Goal: Transaction & Acquisition: Subscribe to service/newsletter

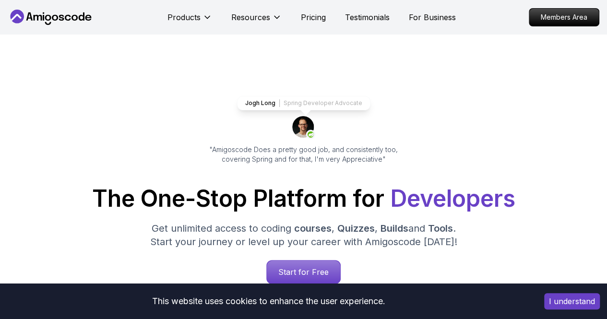
click at [579, 303] on button "I understand" at bounding box center [572, 301] width 56 height 16
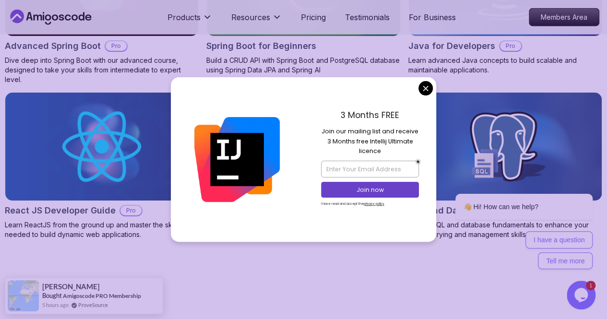
scroll to position [1150, 0]
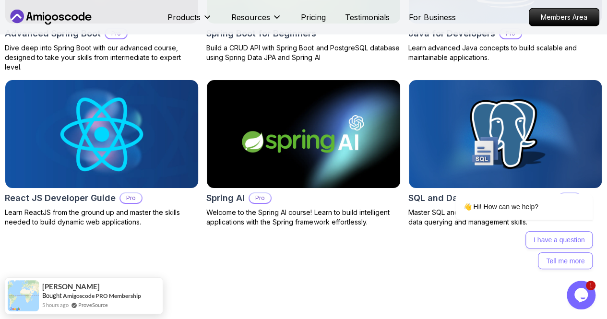
click at [165, 90] on img at bounding box center [101, 134] width 202 height 114
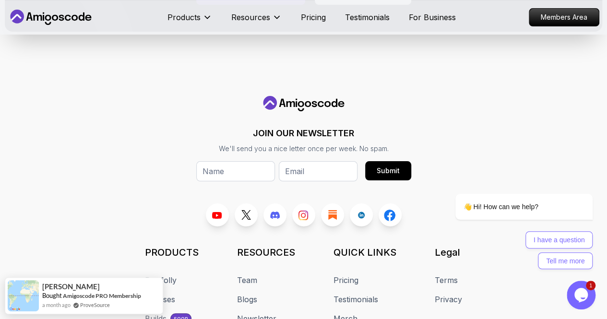
scroll to position [5557, 0]
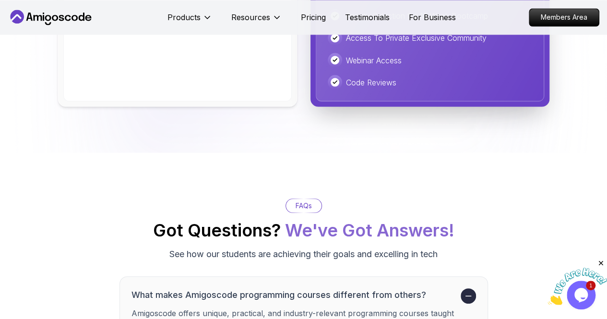
scroll to position [1027, 0]
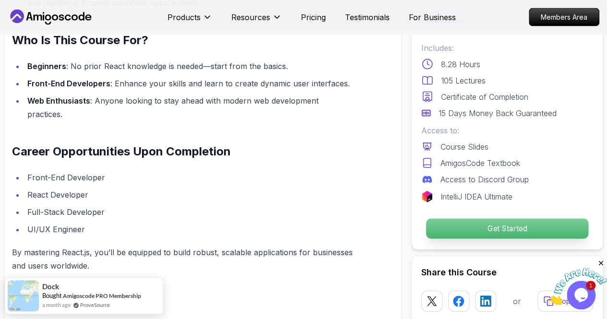
click at [505, 218] on div "Get Started" at bounding box center [507, 229] width 172 height 22
click at [491, 224] on p "Get Started" at bounding box center [507, 229] width 162 height 20
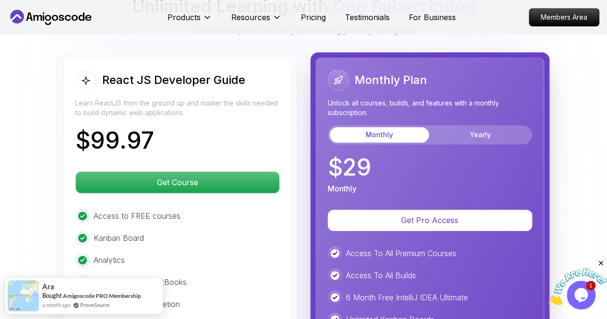
scroll to position [2316, 0]
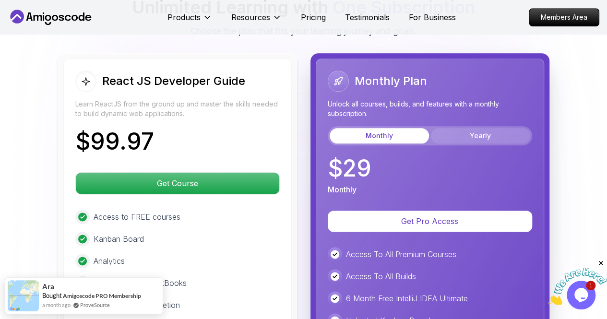
click at [455, 128] on button "Yearly" at bounding box center [480, 135] width 99 height 15
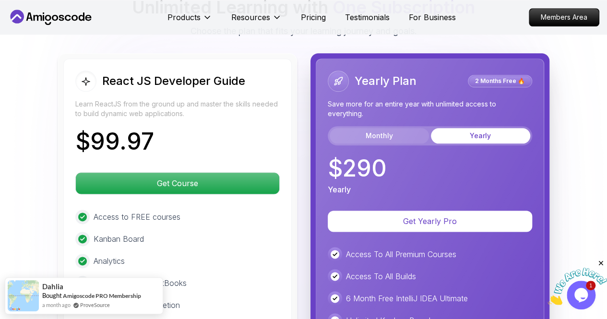
click at [410, 128] on button "Monthly" at bounding box center [379, 135] width 99 height 15
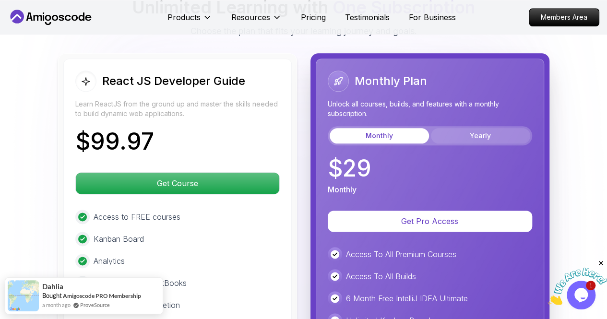
click at [477, 128] on button "Yearly" at bounding box center [480, 135] width 99 height 15
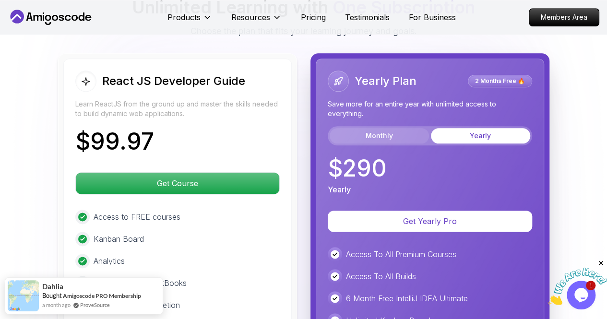
click at [400, 128] on button "Monthly" at bounding box center [379, 135] width 99 height 15
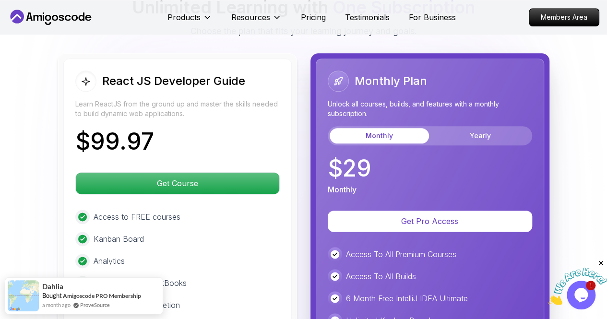
click at [580, 291] on img at bounding box center [576, 287] width 59 height 38
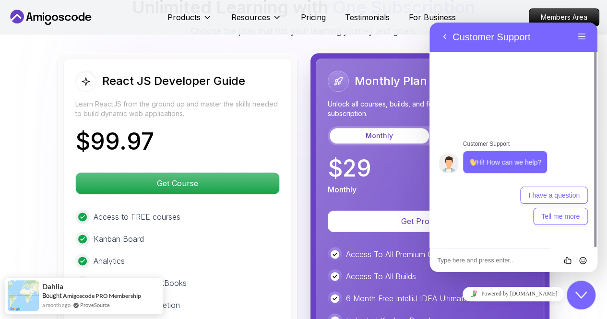
click at [429, 23] on textarea at bounding box center [429, 23] width 0 height 0
type textarea "free trial?"
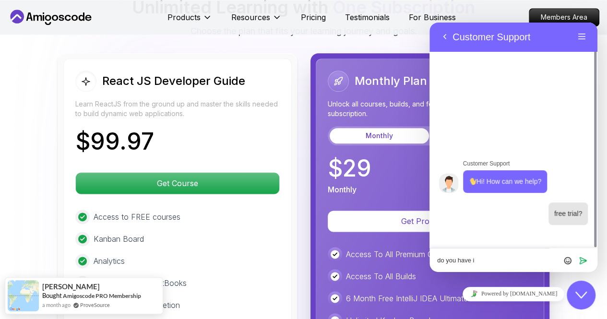
type textarea "do you have it"
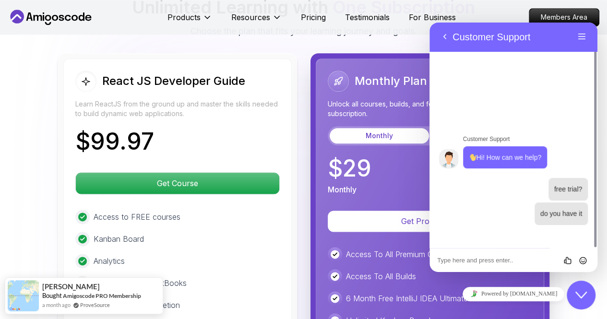
click at [577, 292] on icon "Close Chat This icon closes the chat window." at bounding box center [581, 295] width 12 height 12
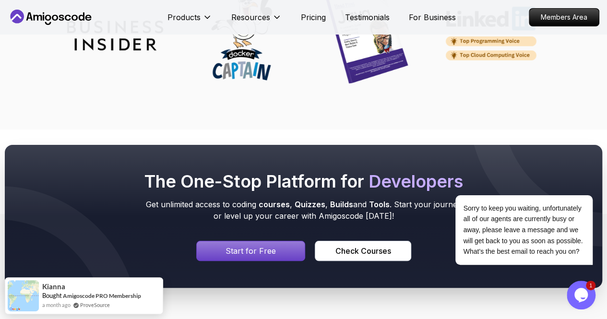
scroll to position [3690, 0]
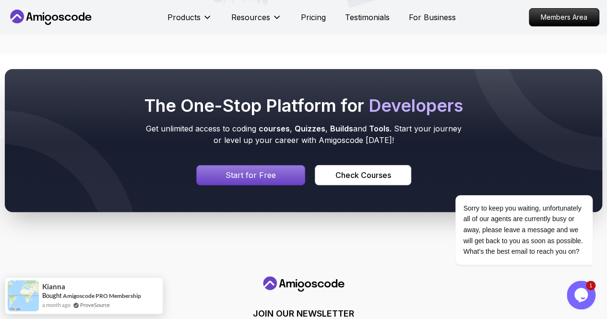
click at [249, 169] on p "Start for Free" at bounding box center [250, 175] width 50 height 12
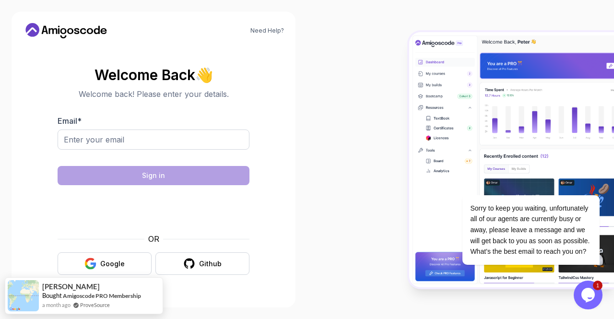
click at [591, 297] on icon "$i18n('chat', 'chat_widget')" at bounding box center [587, 295] width 13 height 14
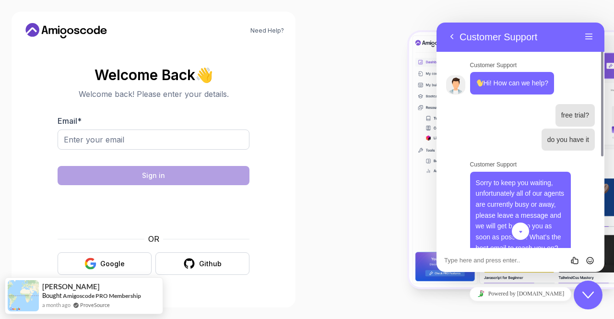
scroll to position [11, 0]
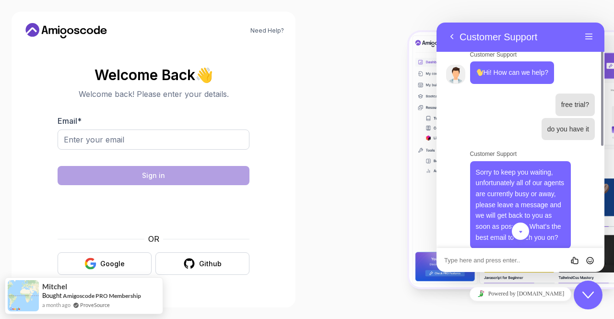
click at [437, 23] on textarea at bounding box center [437, 23] width 0 height 0
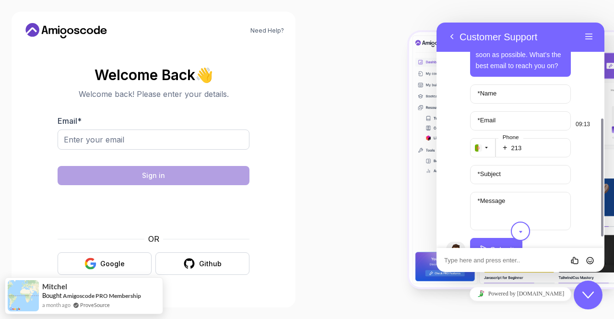
scroll to position [202, 0]
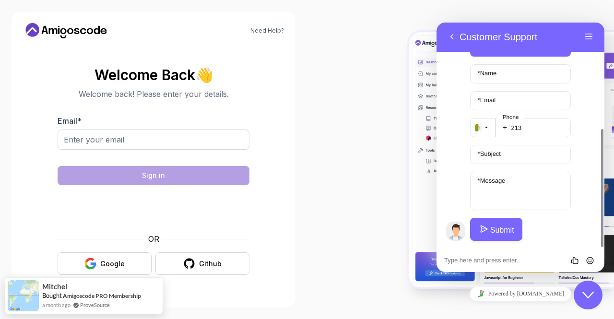
click at [590, 295] on icon "$i18n('chat', 'chat_widget')" at bounding box center [588, 295] width 12 height 7
